Goal: Transaction & Acquisition: Book appointment/travel/reservation

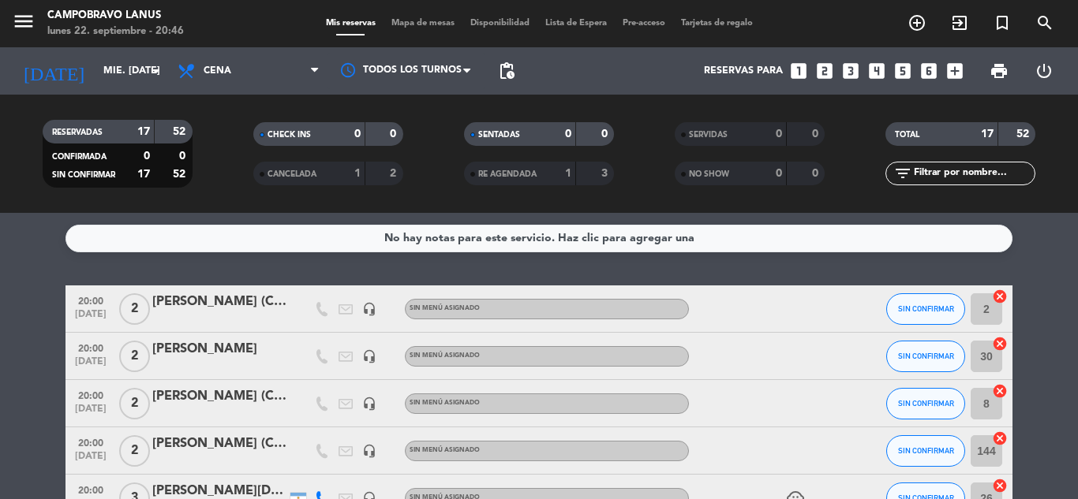
click at [834, 74] on icon "looks_two" at bounding box center [824, 71] width 21 height 21
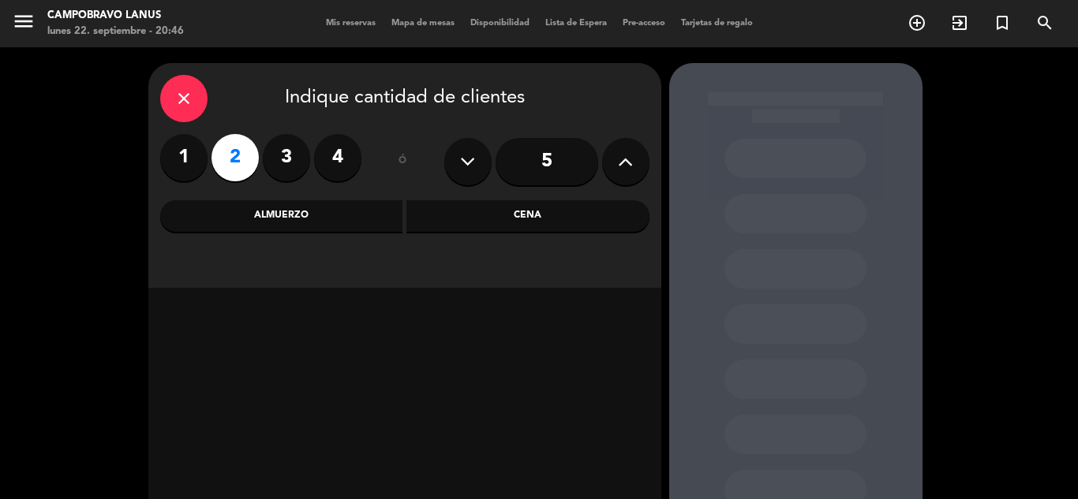
click at [556, 224] on div "Cena" at bounding box center [527, 216] width 243 height 32
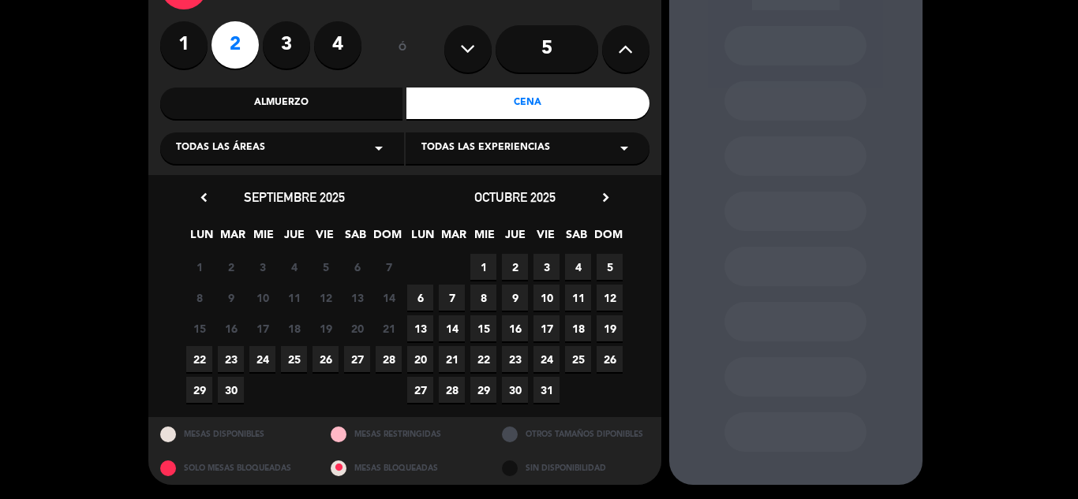
click at [264, 361] on span "24" at bounding box center [262, 359] width 26 height 26
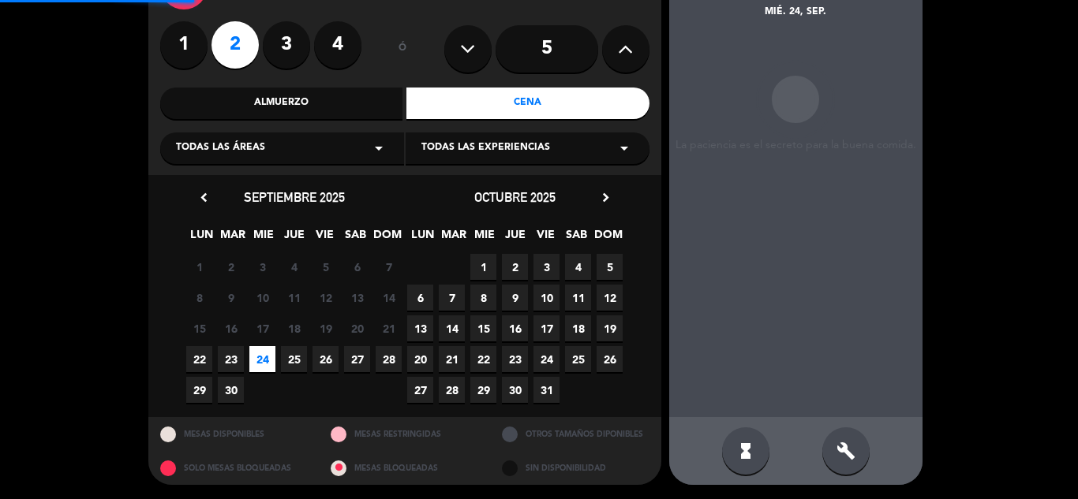
scroll to position [63, 0]
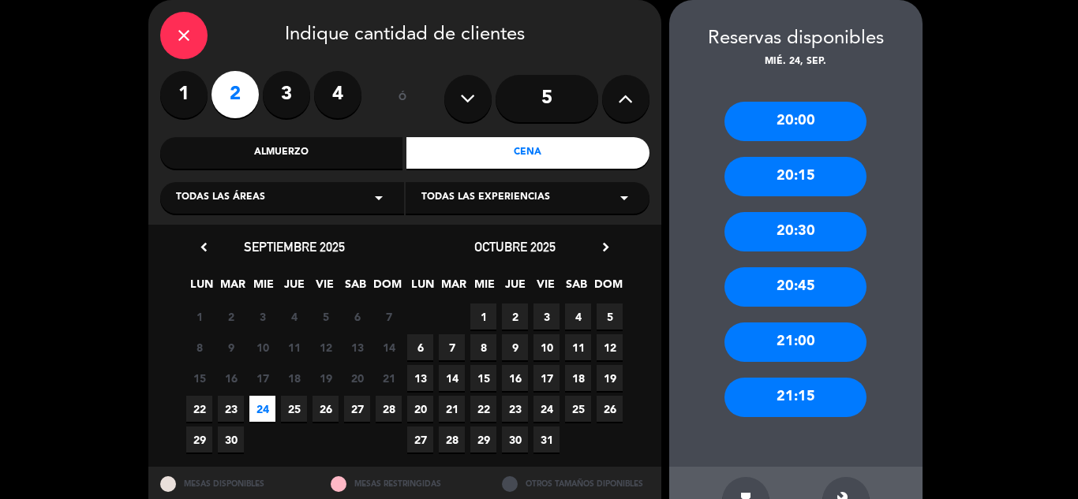
click at [800, 228] on div "20:30" at bounding box center [795, 231] width 142 height 39
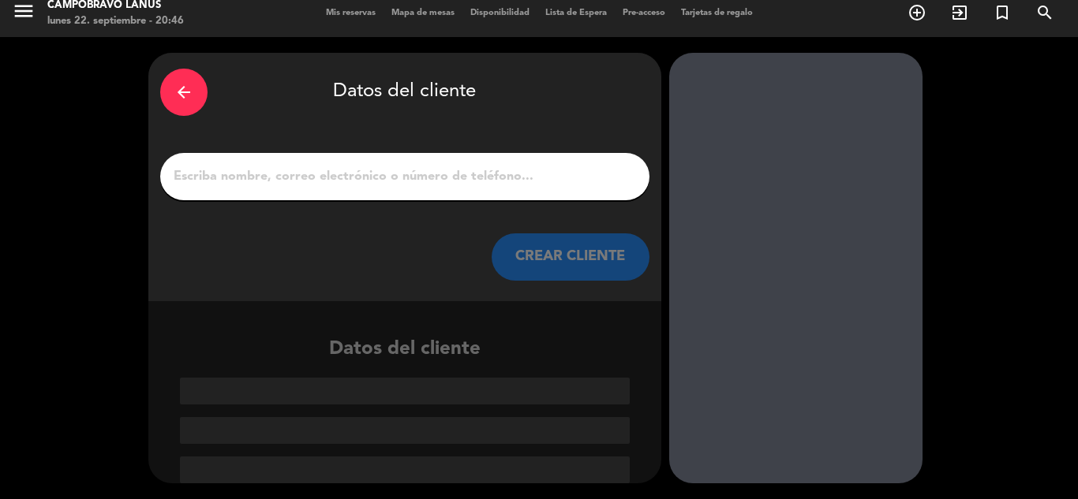
scroll to position [10, 0]
click at [369, 163] on div at bounding box center [404, 176] width 489 height 47
click at [369, 171] on input "1" at bounding box center [405, 177] width 466 height 22
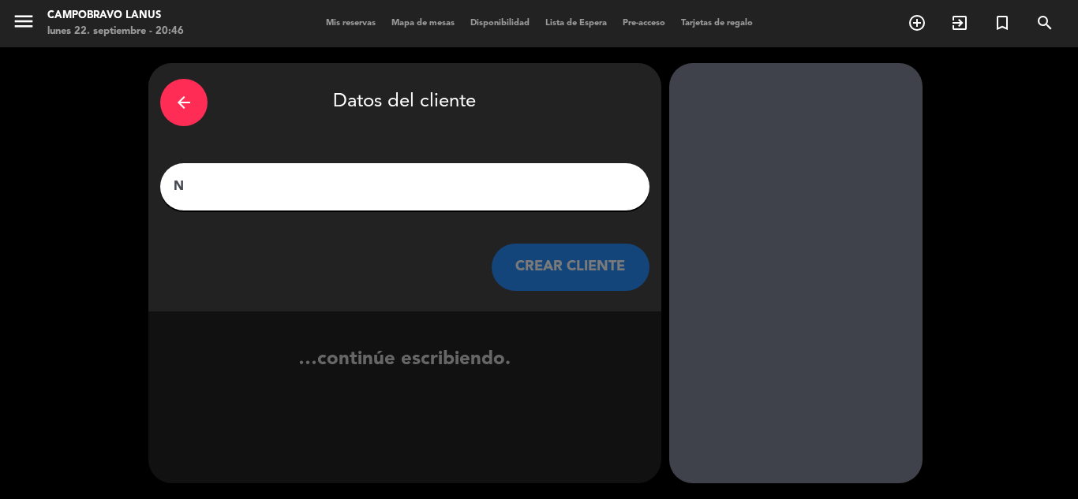
scroll to position [0, 0]
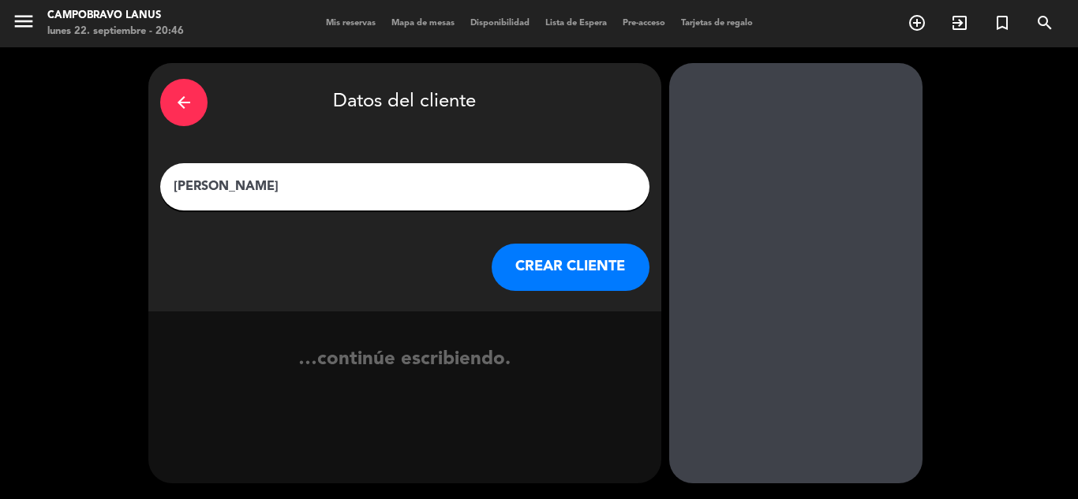
type input "[PERSON_NAME]"
click at [581, 271] on button "CREAR CLIENTE" at bounding box center [571, 267] width 158 height 47
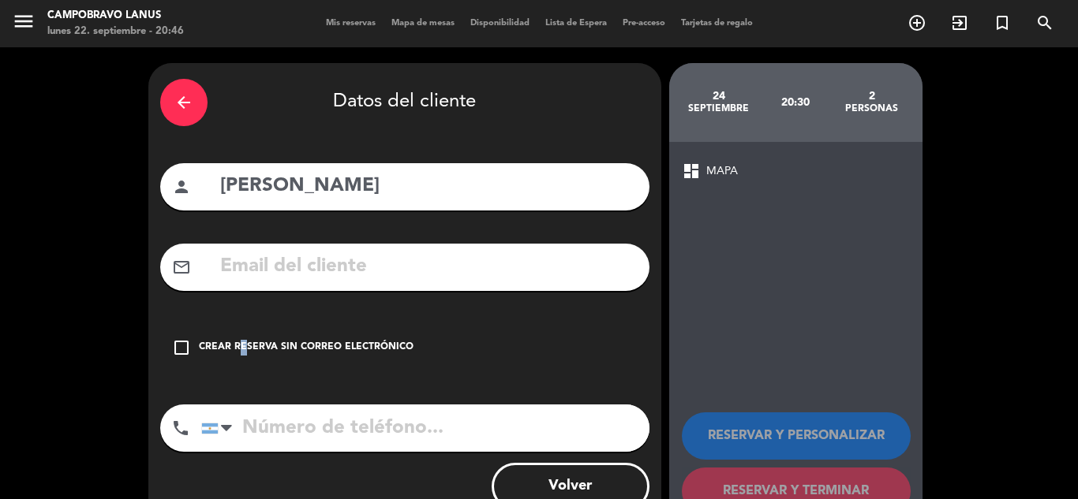
click at [238, 343] on div "Crear reserva sin correo electrónico" at bounding box center [306, 348] width 215 height 16
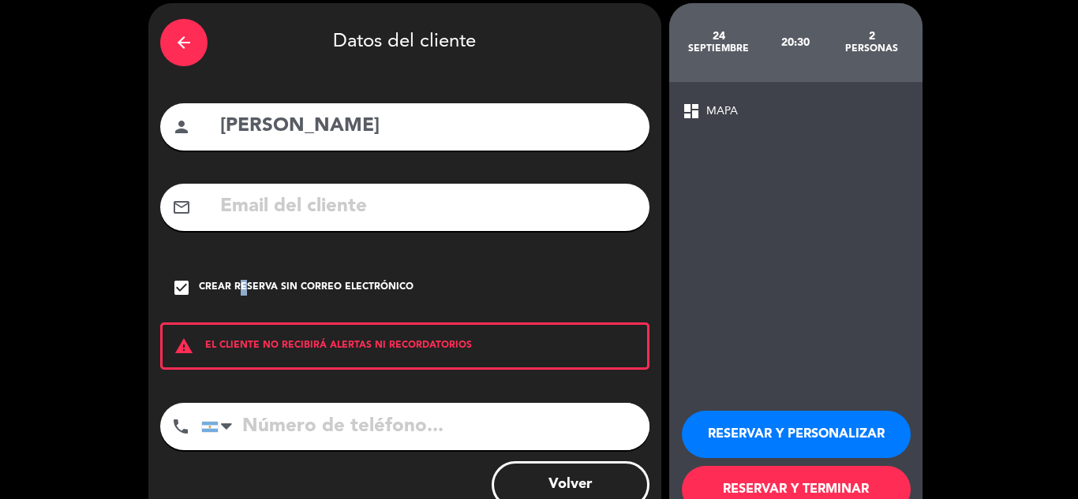
scroll to position [109, 0]
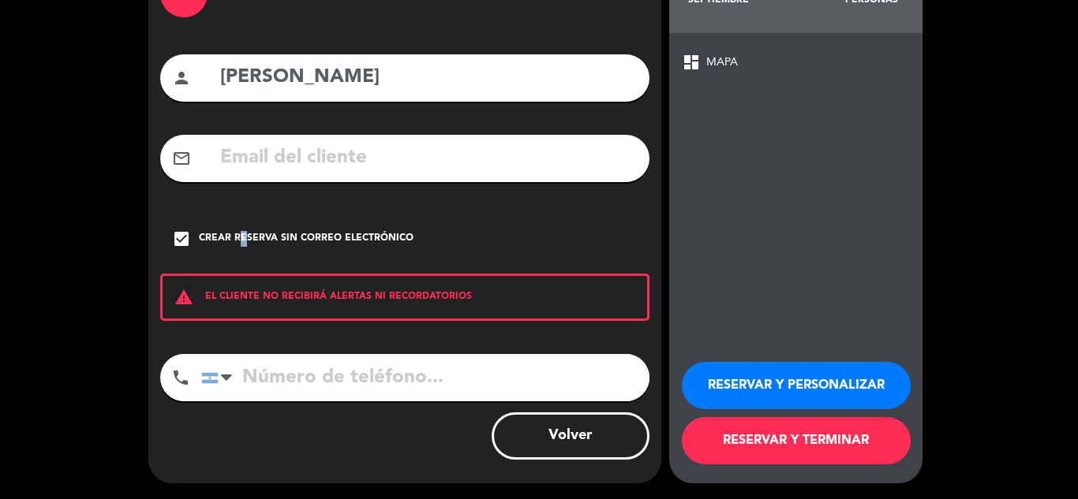
click at [780, 455] on button "RESERVAR Y TERMINAR" at bounding box center [796, 440] width 229 height 47
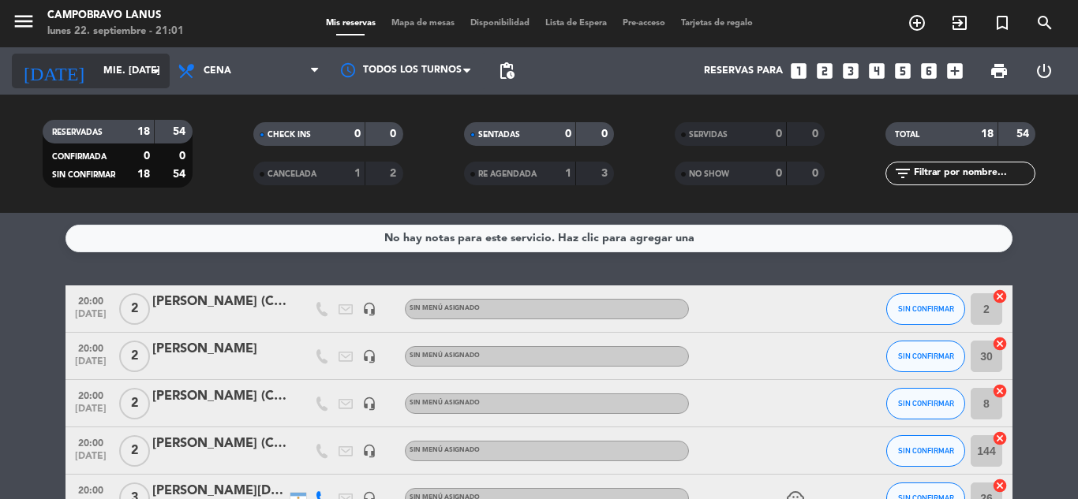
click at [104, 80] on input "mié. [DATE]" at bounding box center [161, 71] width 133 height 27
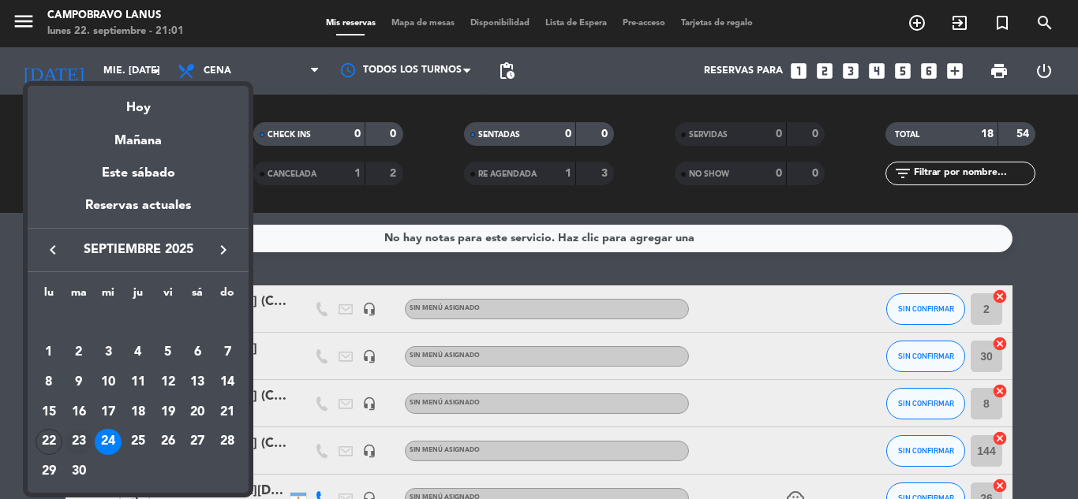
click at [86, 432] on div "23" at bounding box center [78, 442] width 27 height 27
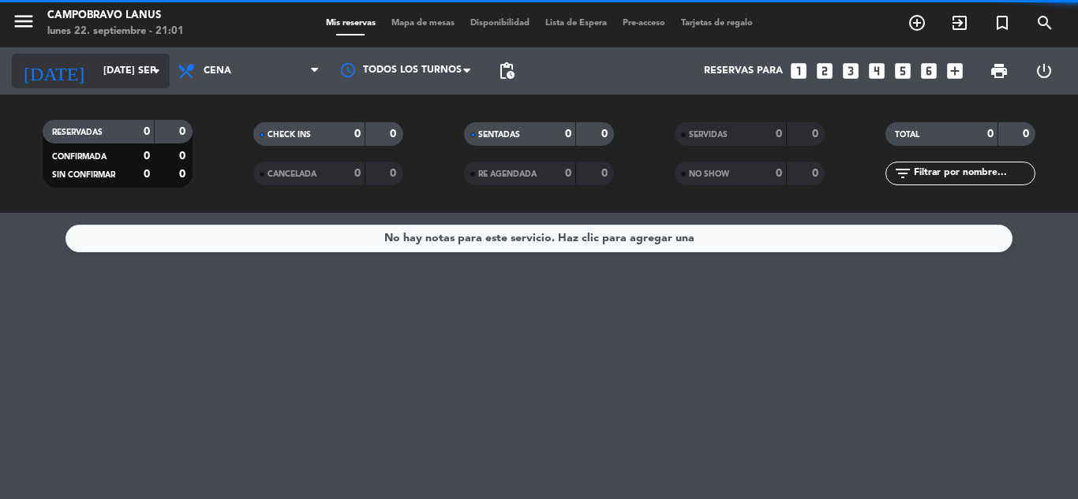
click at [95, 80] on input "[DATE] sep." at bounding box center [161, 71] width 133 height 27
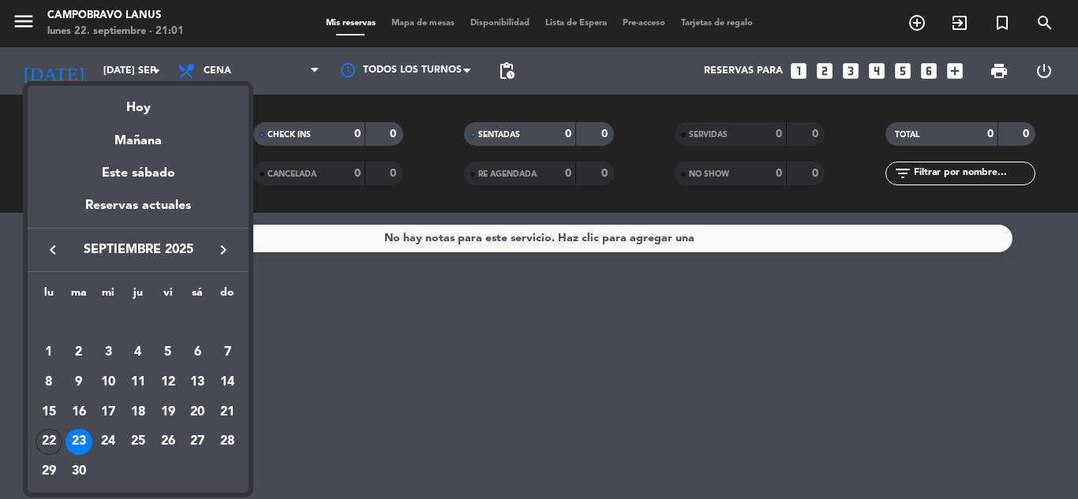
click at [62, 440] on td "22" at bounding box center [49, 443] width 30 height 30
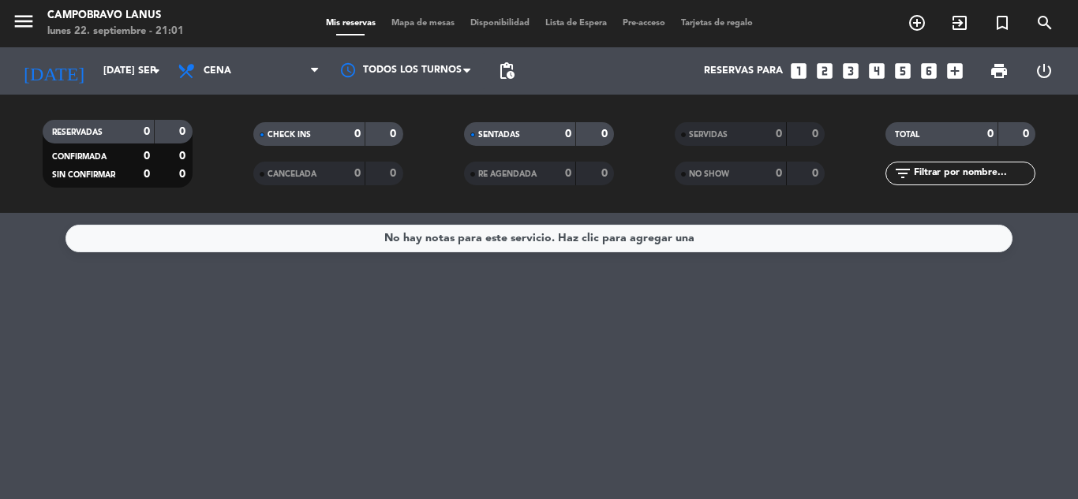
type input "lun. [DATE]"
